Goal: Task Accomplishment & Management: Manage account settings

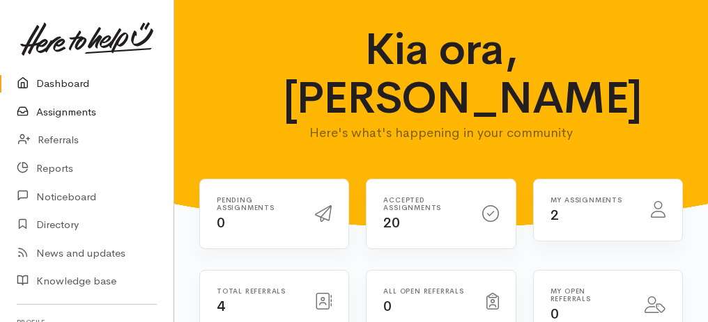
click at [79, 113] on link "Assignments" at bounding box center [86, 112] width 173 height 29
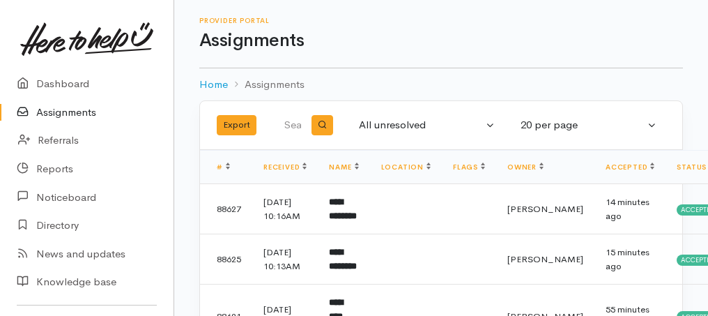
click at [54, 116] on link "Assignments" at bounding box center [86, 112] width 173 height 29
click at [57, 111] on link "Assignments" at bounding box center [86, 112] width 173 height 29
